Goal: Check status: Check status

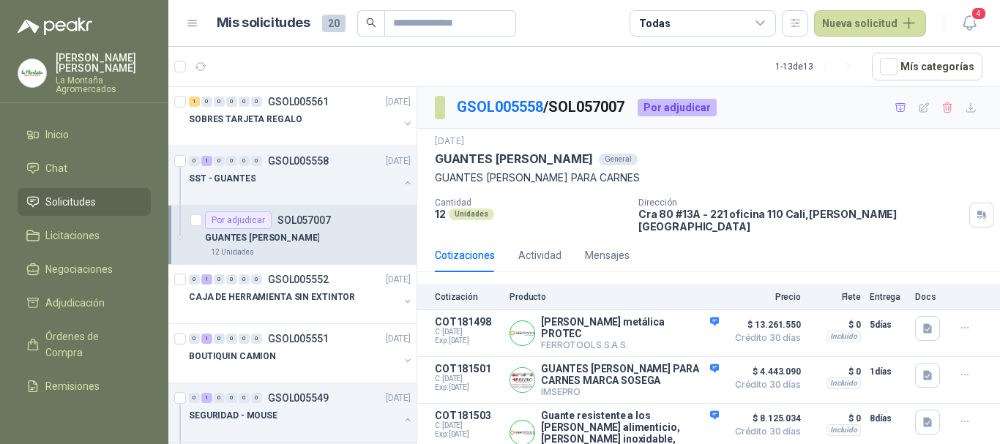
scroll to position [105, 0]
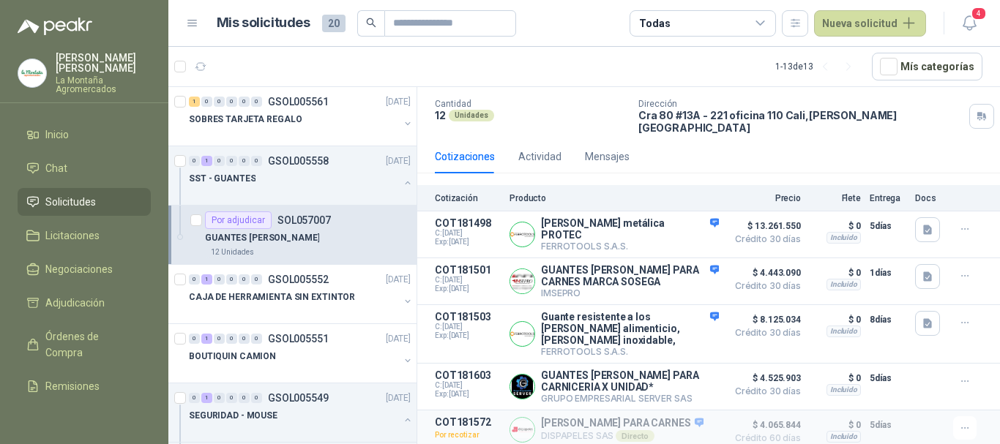
drag, startPoint x: 0, startPoint y: 0, endPoint x: 285, endPoint y: 116, distance: 308.3
click at [295, 131] on div at bounding box center [294, 134] width 210 height 12
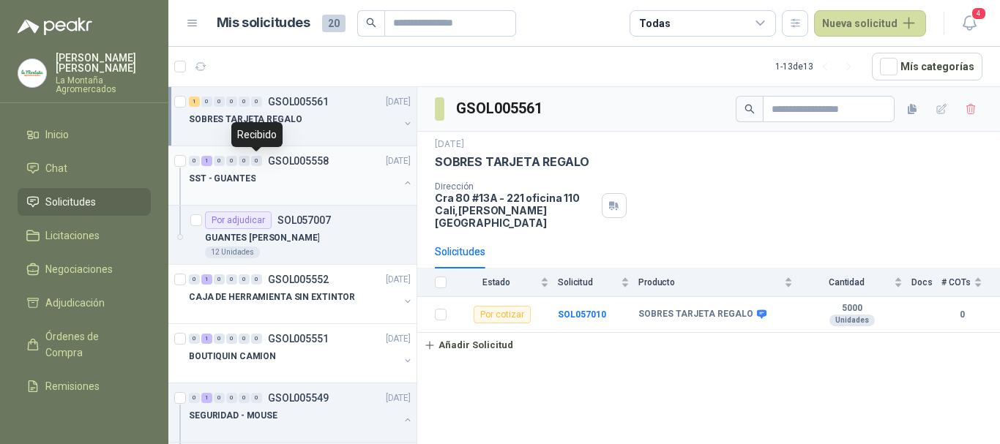
click at [260, 183] on div "SST - GUANTES" at bounding box center [294, 179] width 210 height 18
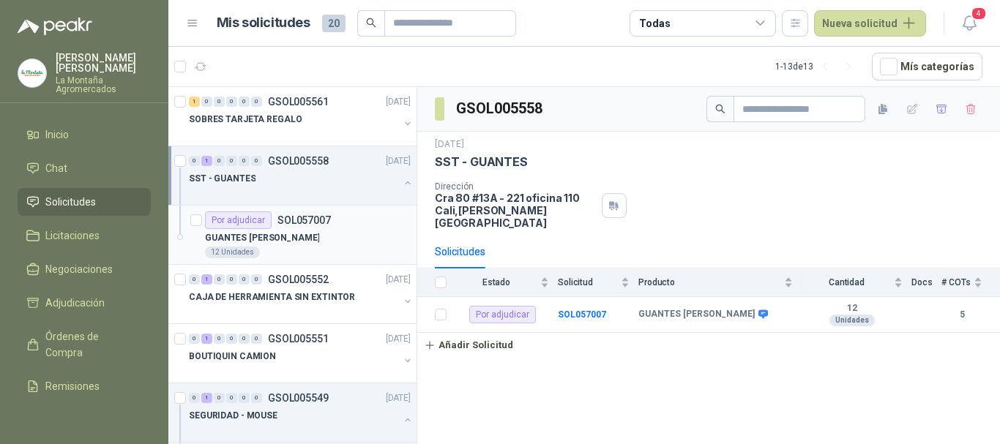
click at [269, 228] on div "Por adjudicar" at bounding box center [238, 221] width 67 height 18
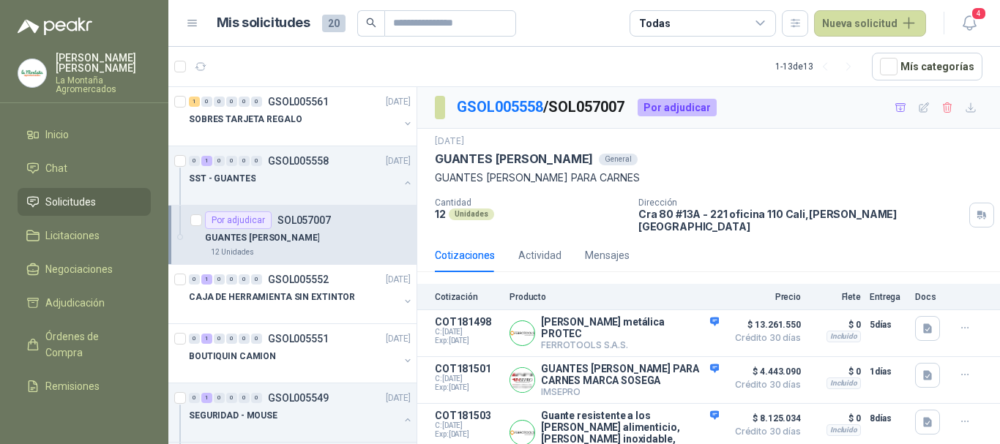
scroll to position [105, 0]
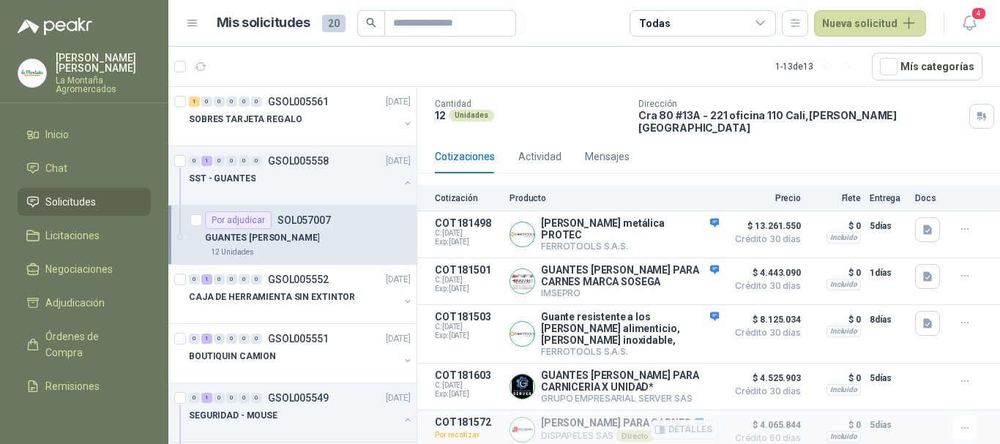
click at [760, 418] on span "$ 4.065.844" at bounding box center [764, 426] width 73 height 18
click at [672, 423] on button "Detalles" at bounding box center [684, 430] width 69 height 20
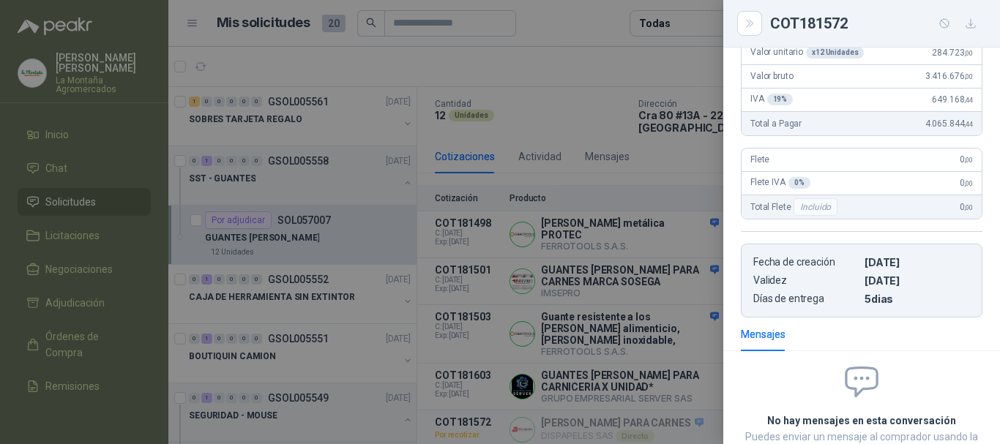
scroll to position [0, 0]
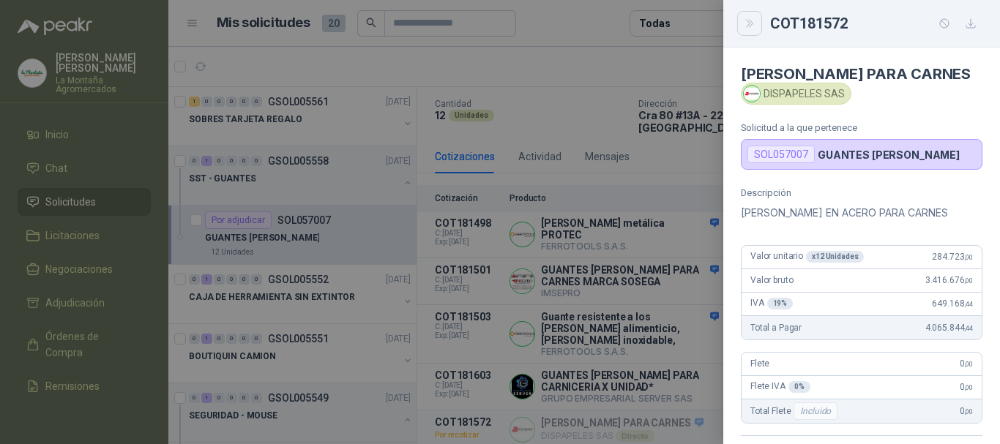
click at [741, 23] on button "Close" at bounding box center [749, 23] width 25 height 25
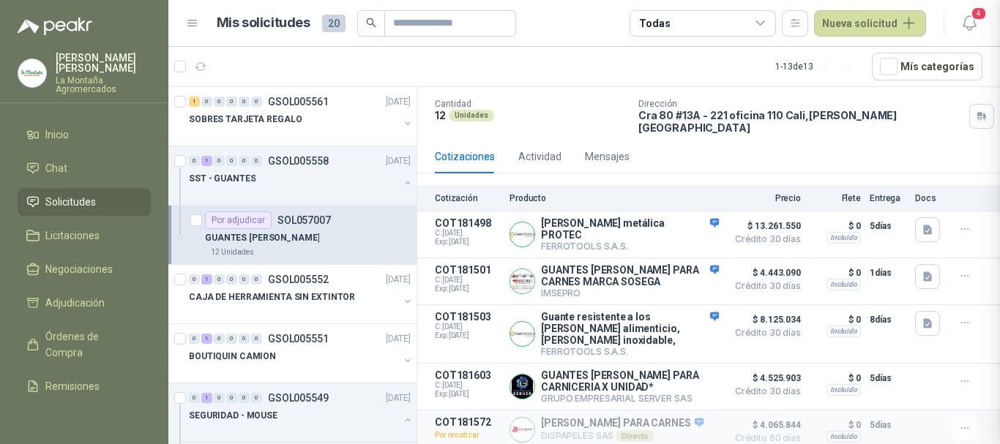
scroll to position [338, 0]
click at [971, 12] on span "4" at bounding box center [979, 14] width 16 height 14
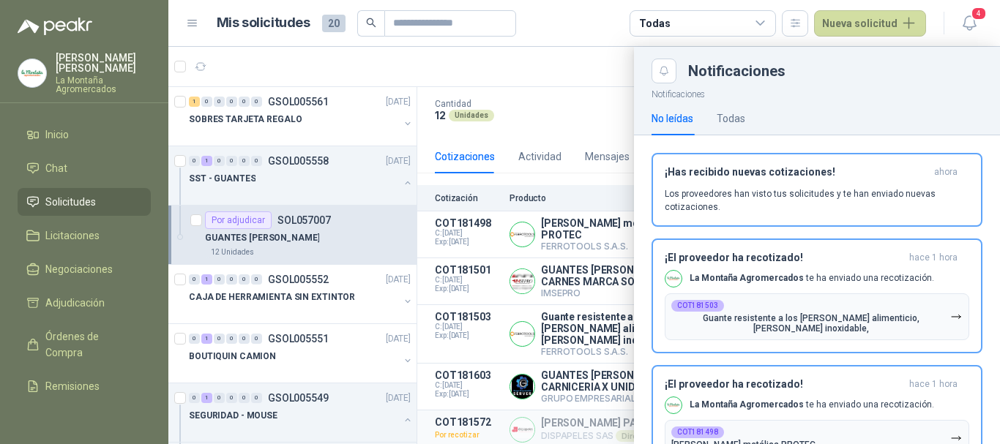
click at [982, 24] on header "Mis solicitudes 20 Todas Nueva solicitud 4" at bounding box center [584, 23] width 832 height 47
click at [972, 12] on span "4" at bounding box center [979, 14] width 16 height 14
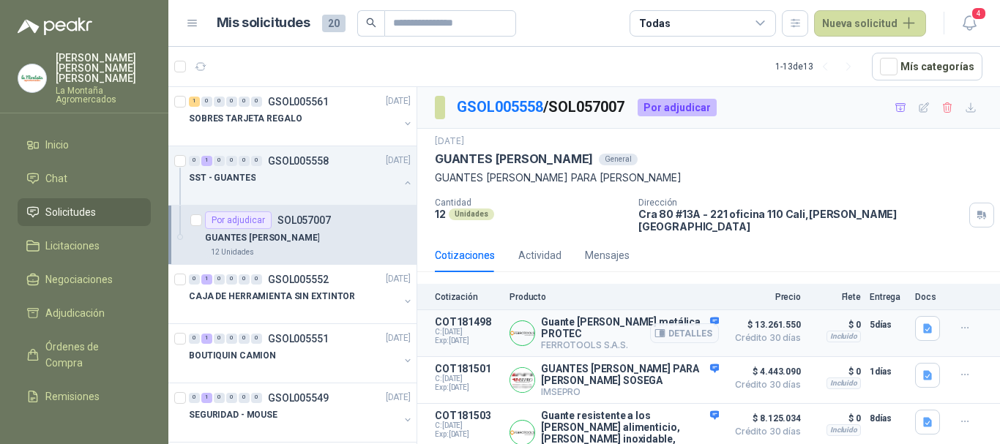
scroll to position [197, 0]
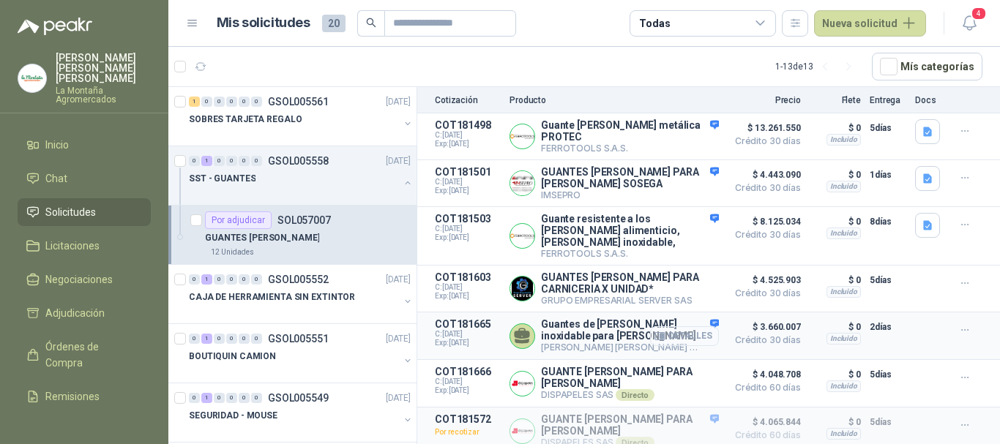
click at [687, 336] on button "Detalles" at bounding box center [684, 336] width 69 height 20
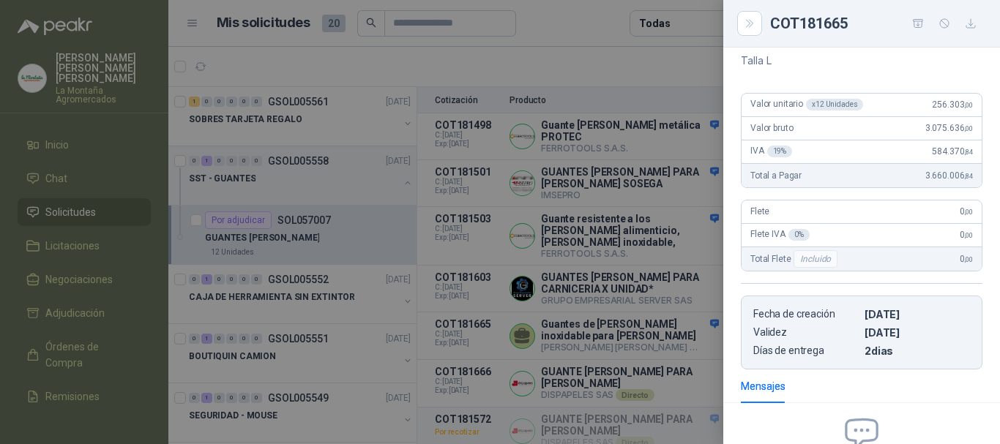
scroll to position [0, 0]
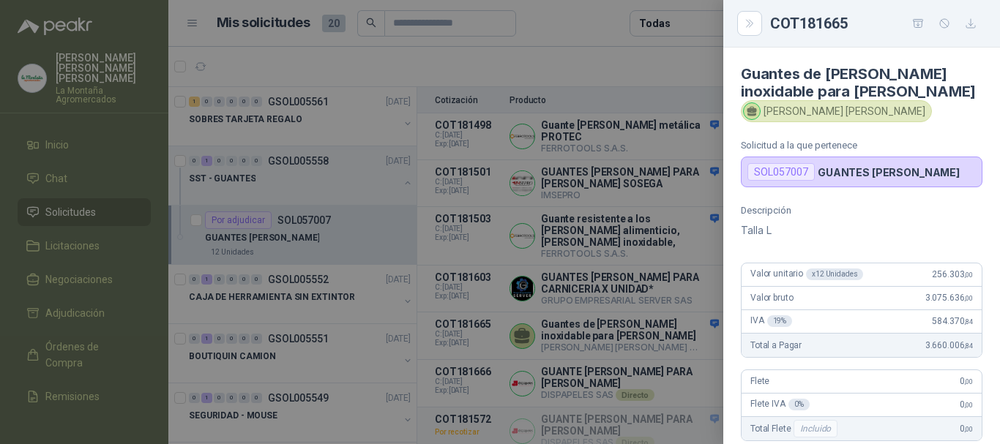
click at [939, 86] on h4 "Guantes de malla acero inoxidable para carnes" at bounding box center [862, 82] width 242 height 35
click at [755, 30] on button "Close" at bounding box center [749, 23] width 25 height 25
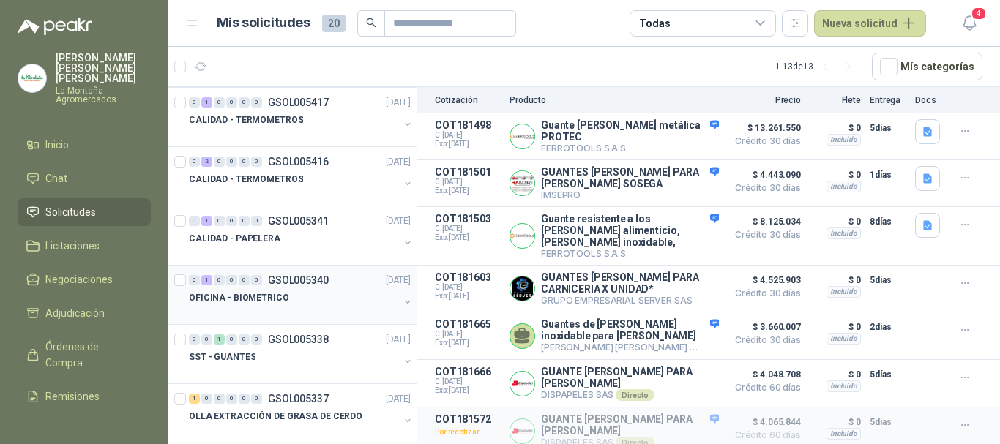
scroll to position [415, 0]
click at [247, 368] on div at bounding box center [294, 371] width 210 height 12
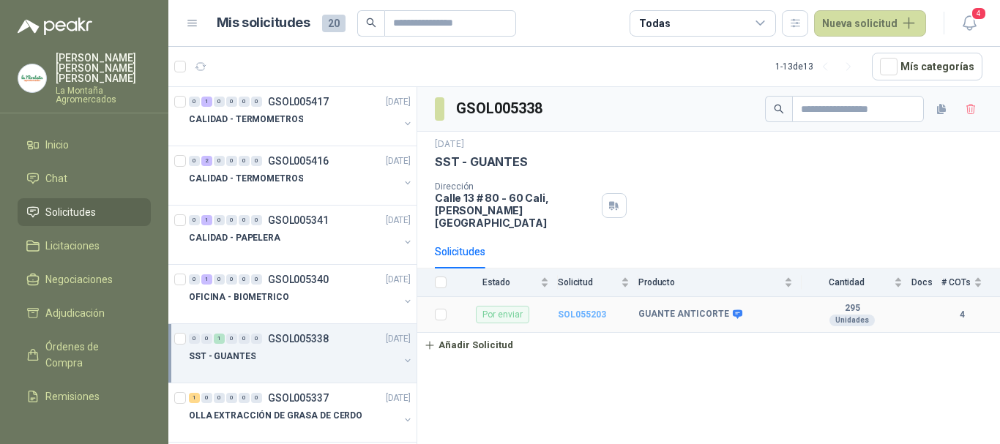
click at [569, 310] on b "SOL055203" at bounding box center [582, 315] width 48 height 10
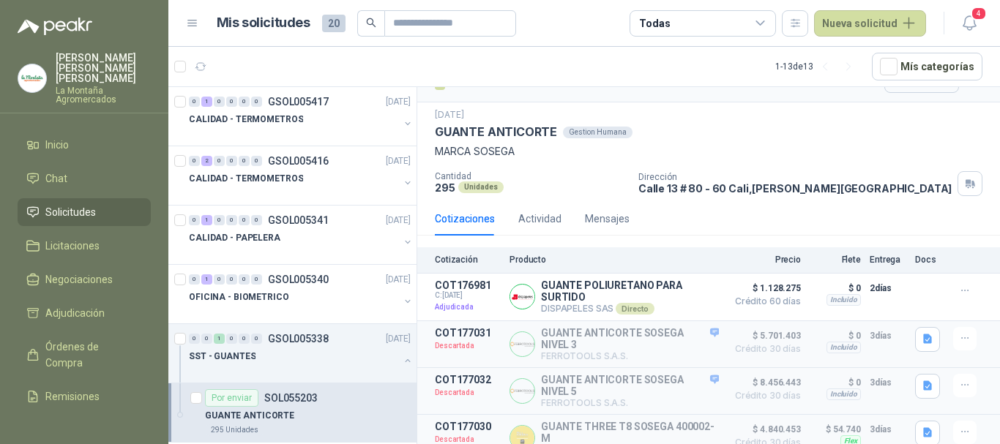
scroll to position [51, 0]
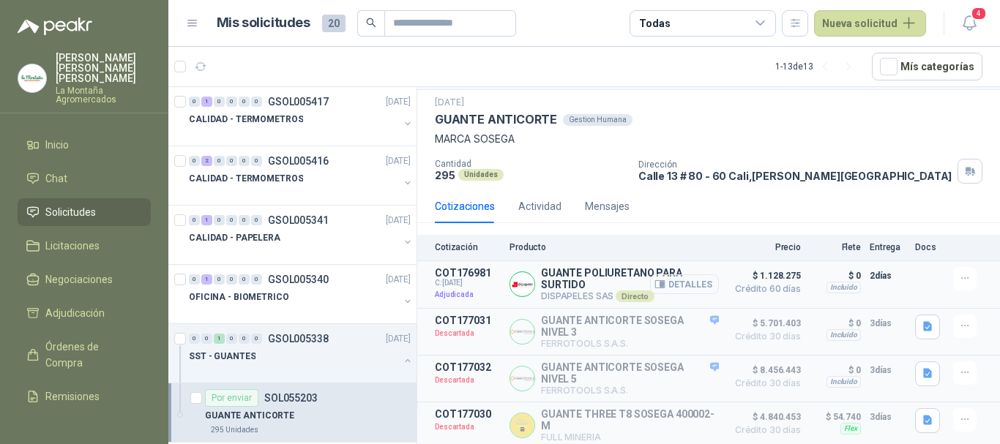
click at [668, 279] on button "Detalles" at bounding box center [684, 285] width 69 height 20
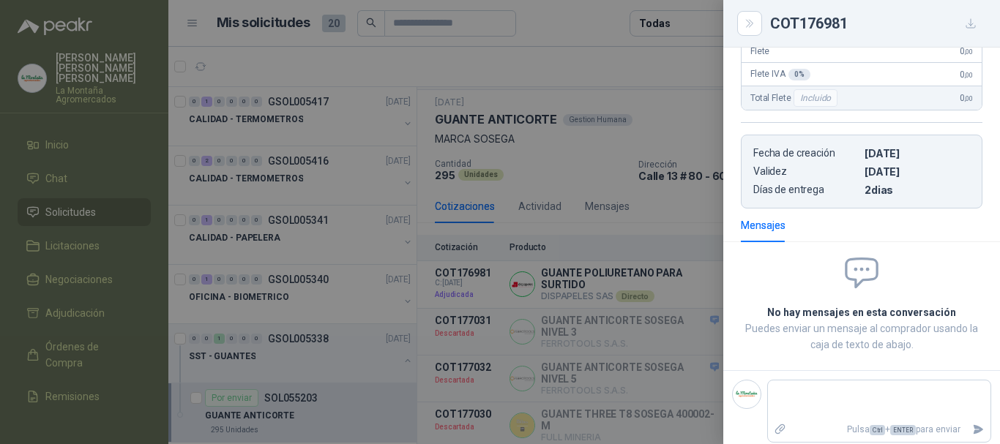
scroll to position [65, 0]
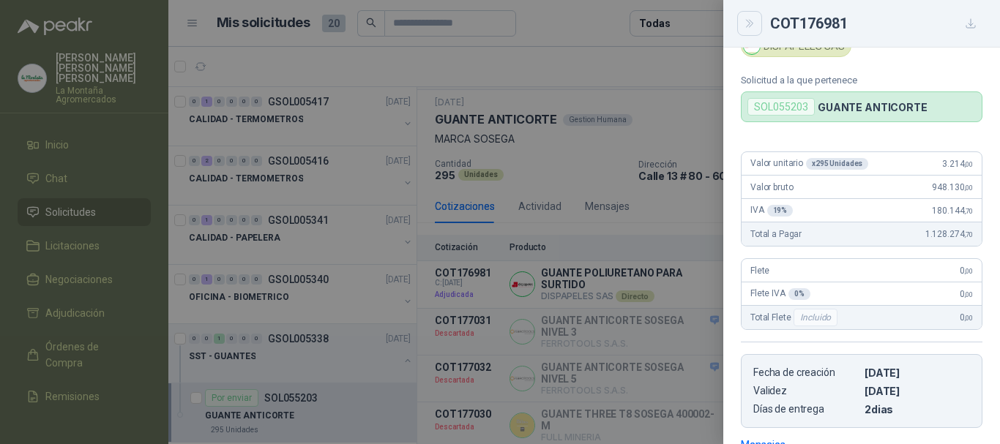
click at [758, 20] on button "Close" at bounding box center [749, 23] width 25 height 25
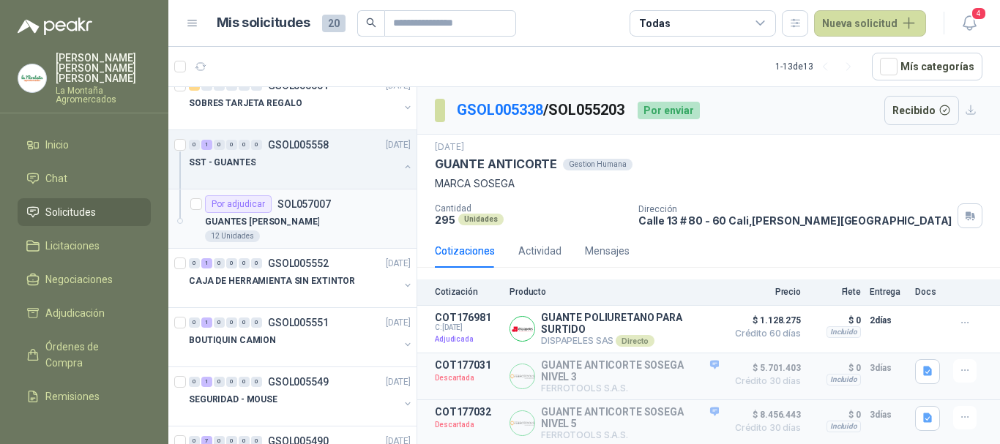
scroll to position [0, 0]
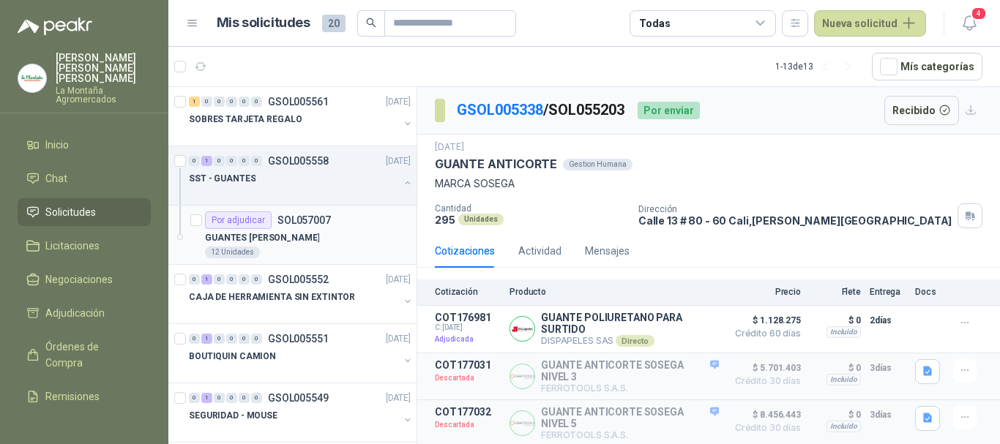
click at [243, 190] on div at bounding box center [294, 193] width 210 height 12
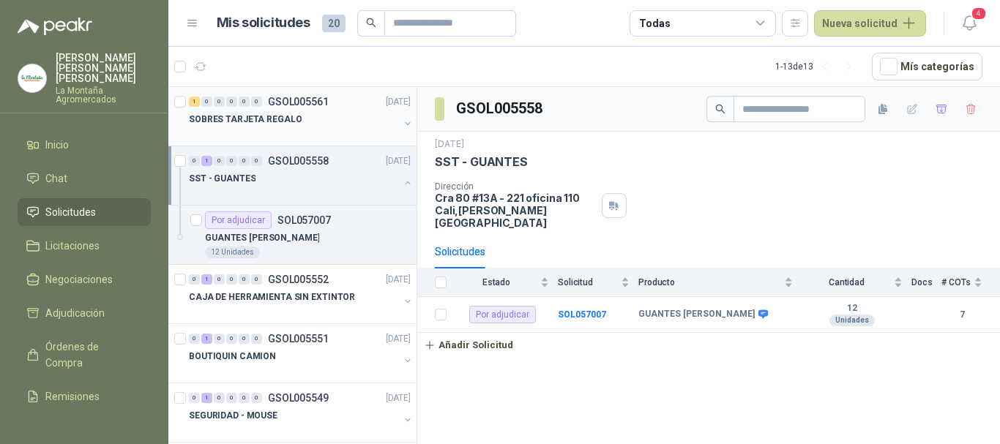
click at [230, 116] on p "SOBRES TARJETA REGALO" at bounding box center [245, 120] width 113 height 14
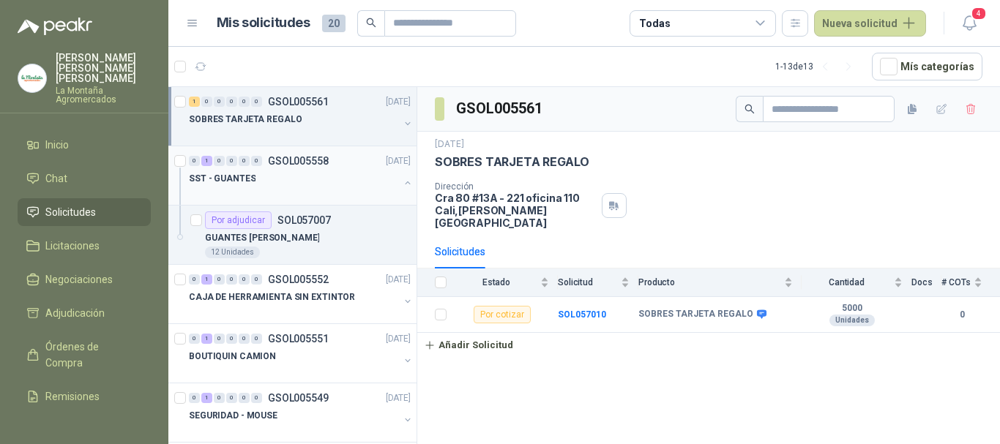
click at [304, 186] on div "SST - GUANTES" at bounding box center [294, 179] width 210 height 18
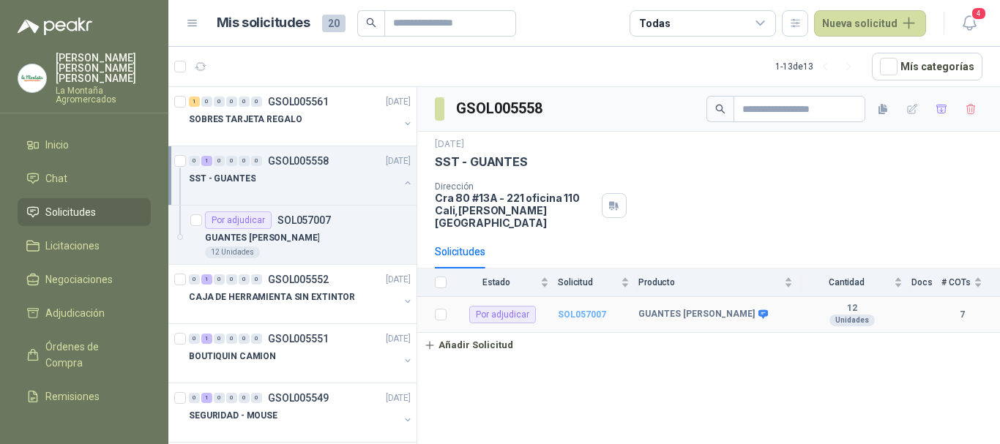
click at [604, 310] on b "SOL057007" at bounding box center [582, 315] width 48 height 10
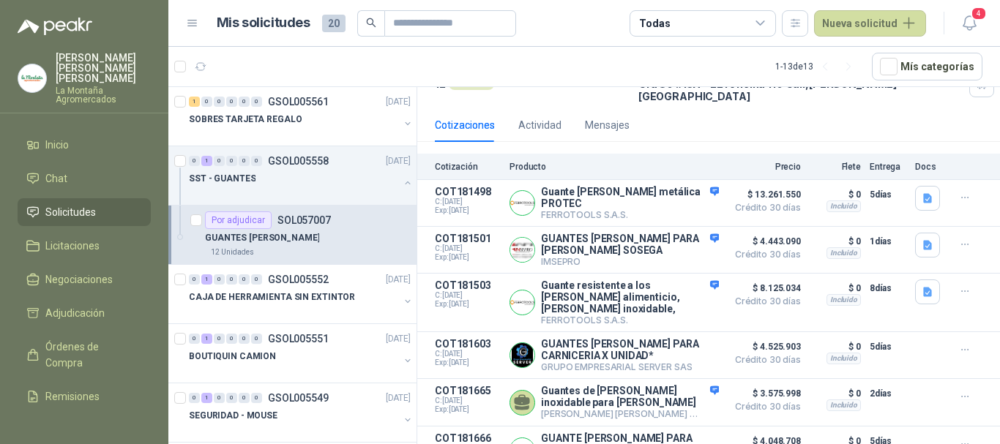
scroll to position [197, 0]
